Goal: Check status

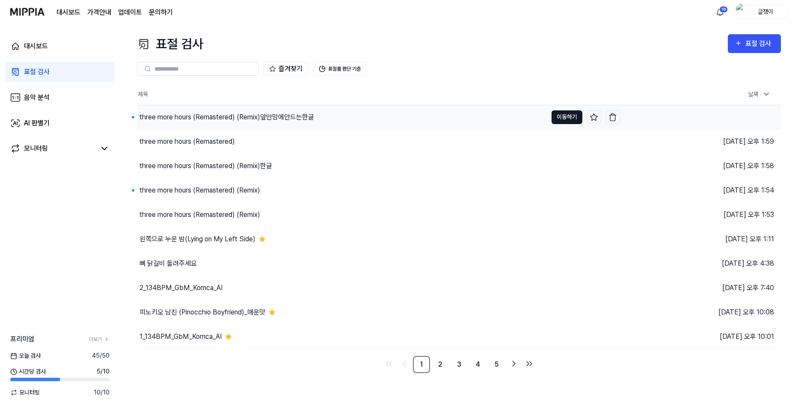
click at [566, 118] on button "이동하기" at bounding box center [567, 117] width 31 height 14
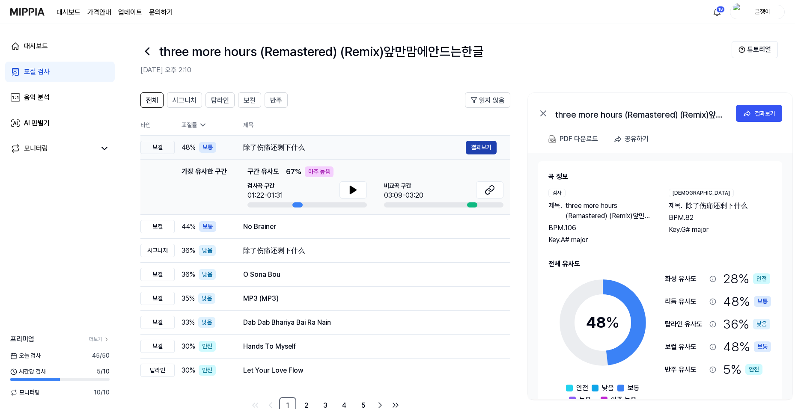
click at [485, 145] on button "결과보기" at bounding box center [481, 148] width 31 height 14
click at [36, 70] on div "표절 검사" at bounding box center [37, 72] width 26 height 10
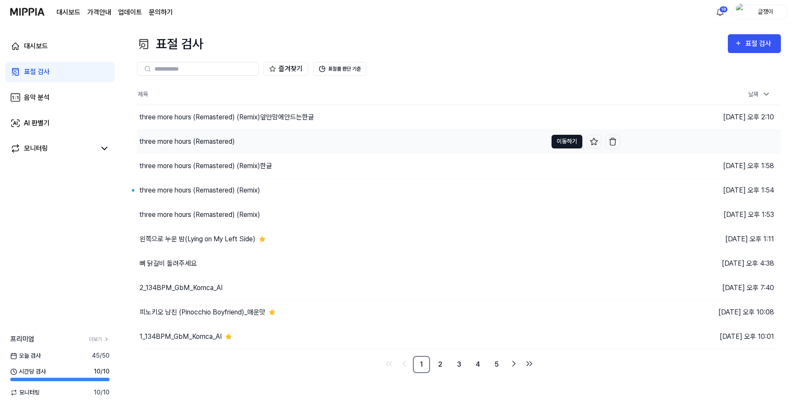
click at [562, 140] on button "이동하기" at bounding box center [567, 142] width 31 height 14
